Goal: Check status

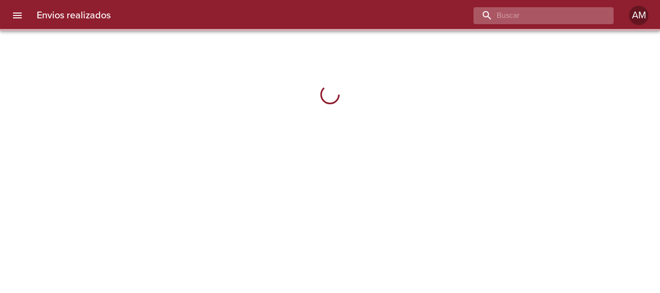
click at [565, 15] on input "buscar" at bounding box center [536, 15] width 124 height 17
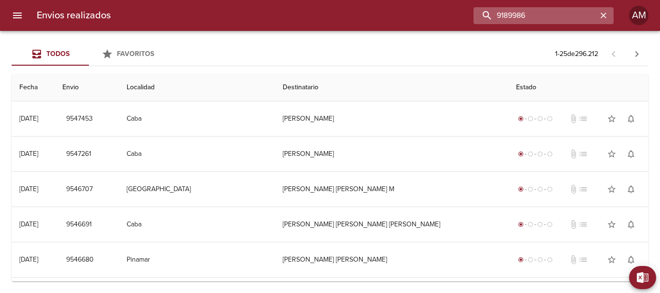
type input "9189986"
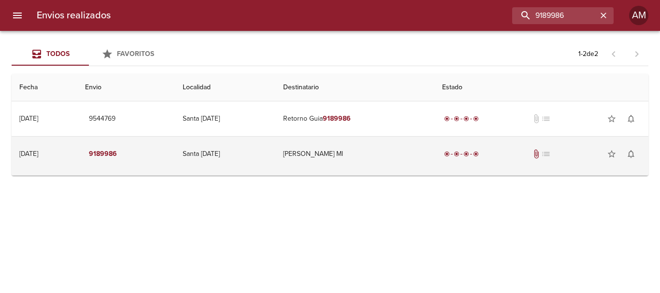
click at [332, 151] on td "[PERSON_NAME] Ml" at bounding box center [355, 154] width 159 height 35
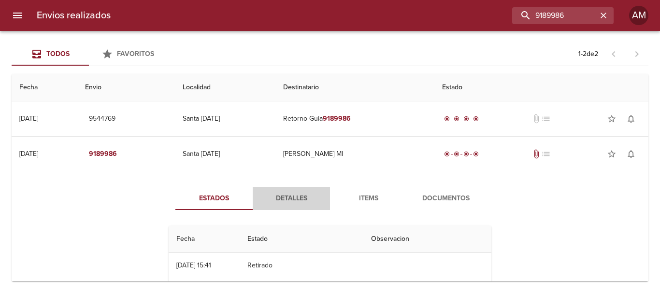
click at [289, 195] on span "Detalles" at bounding box center [292, 199] width 66 height 12
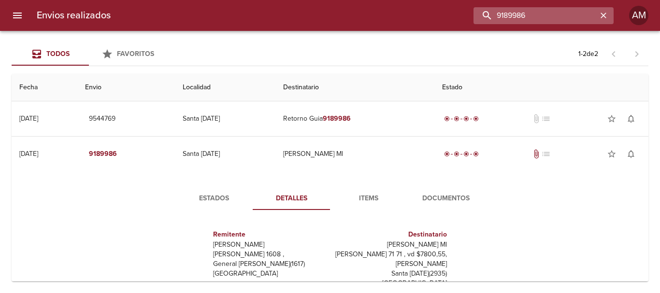
click at [549, 17] on input "9189986" at bounding box center [536, 15] width 124 height 17
type input "9482384"
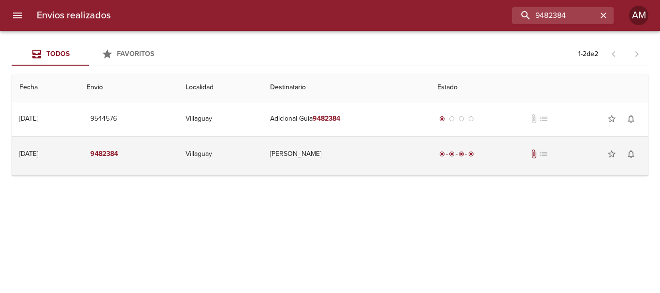
click at [314, 148] on td "[PERSON_NAME]" at bounding box center [346, 154] width 167 height 35
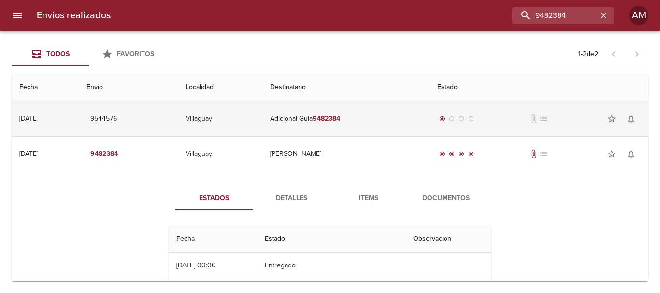
click at [322, 121] on td "Adicional Guia 9482384" at bounding box center [346, 119] width 167 height 35
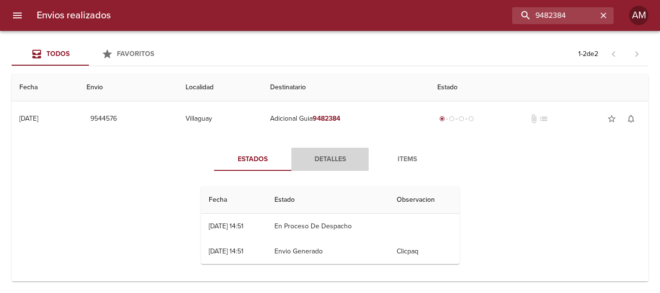
click at [336, 150] on button "Detalles" at bounding box center [330, 159] width 77 height 23
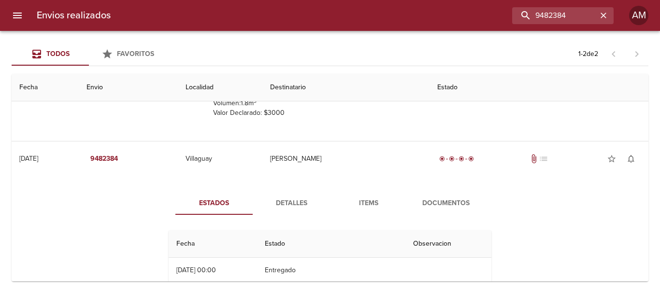
scroll to position [158, 0]
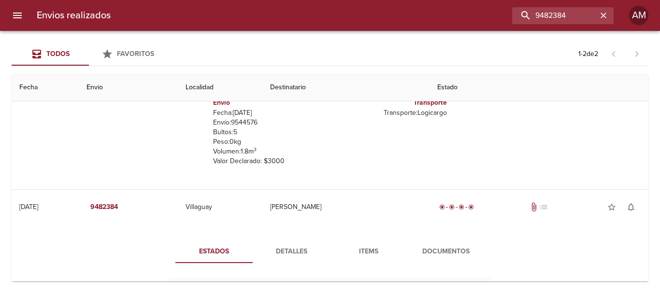
click at [283, 241] on button "Detalles" at bounding box center [291, 251] width 77 height 23
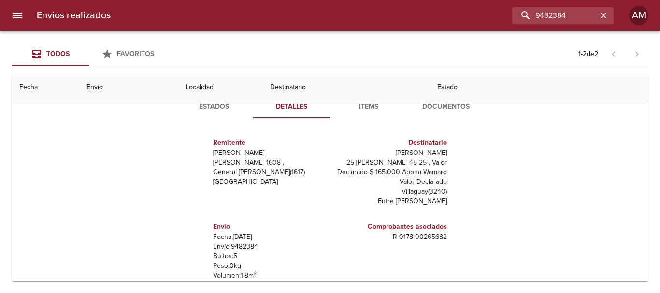
scroll to position [351, 0]
